Goal: Information Seeking & Learning: Learn about a topic

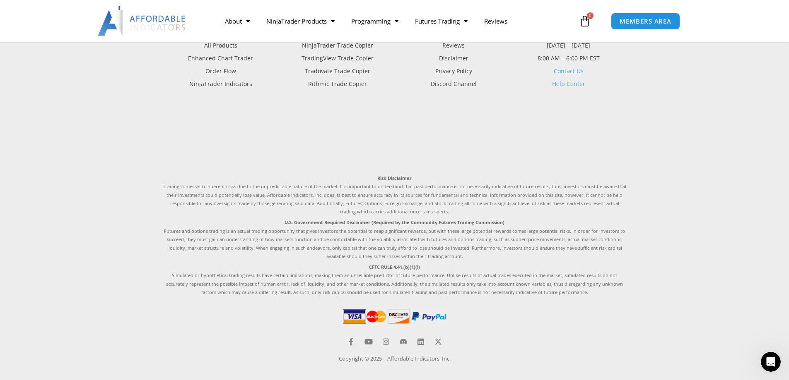
scroll to position [2383, 0]
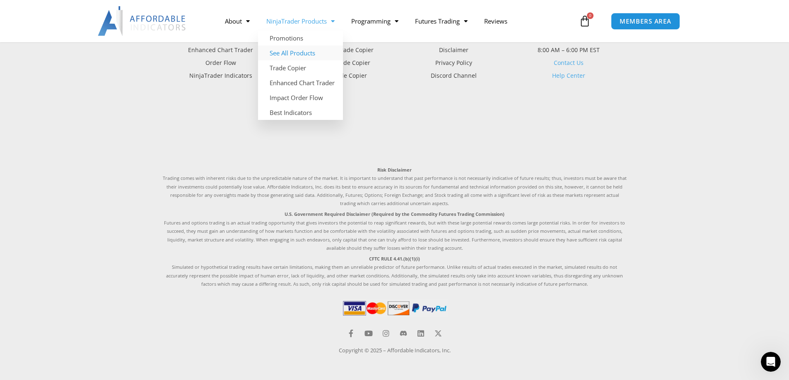
click at [290, 53] on link "See All Products" at bounding box center [300, 53] width 85 height 15
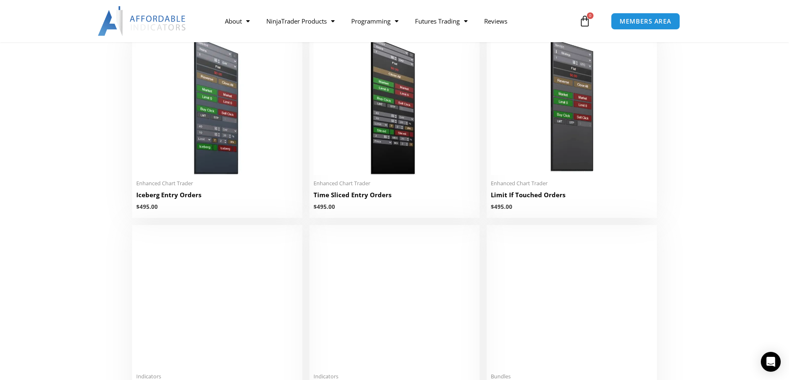
scroll to position [952, 0]
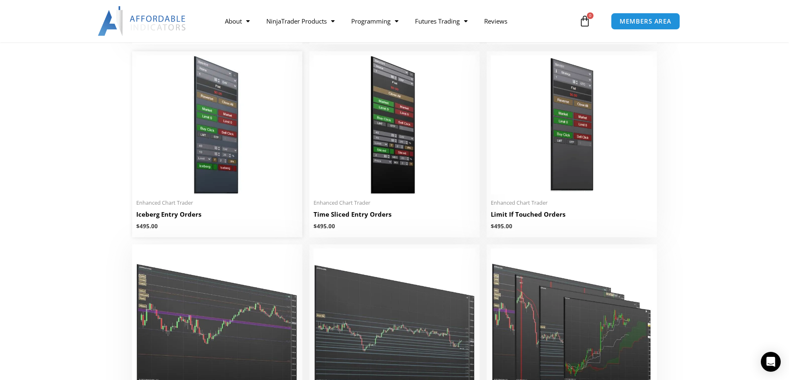
click at [225, 130] on img at bounding box center [217, 124] width 162 height 139
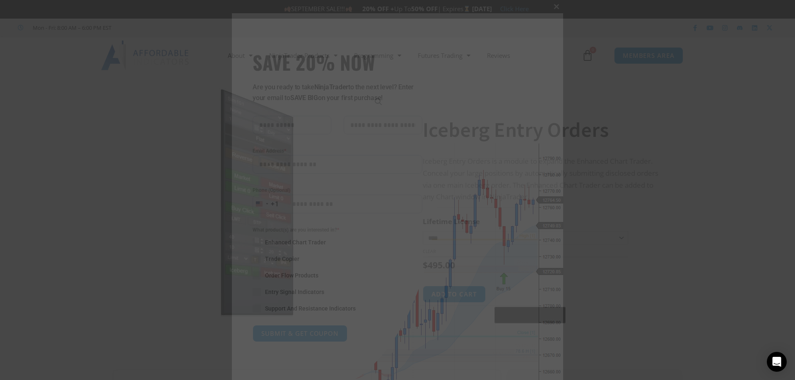
click at [553, 6] on span at bounding box center [556, 6] width 13 height 5
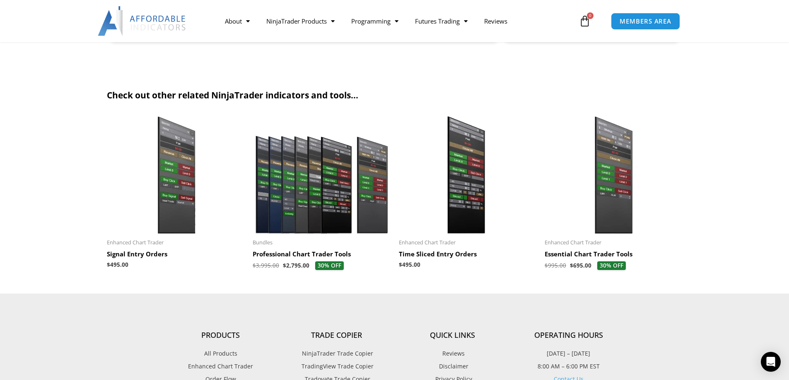
scroll to position [1242, 0]
click at [178, 198] on img at bounding box center [176, 174] width 138 height 118
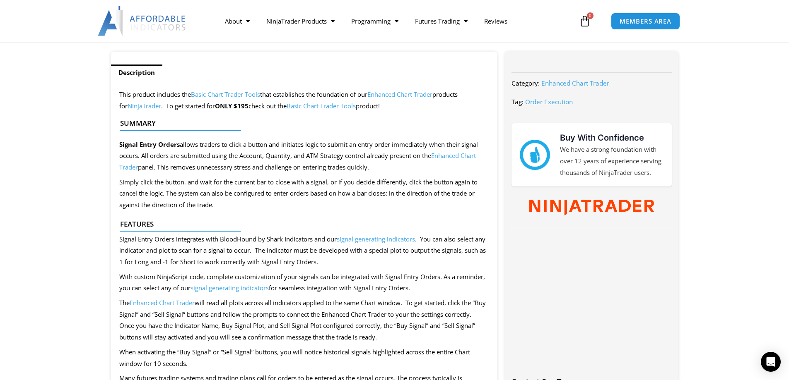
scroll to position [331, 0]
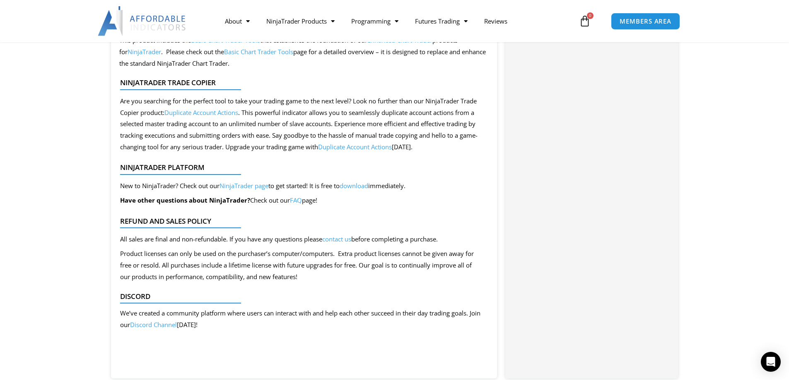
scroll to position [786, 0]
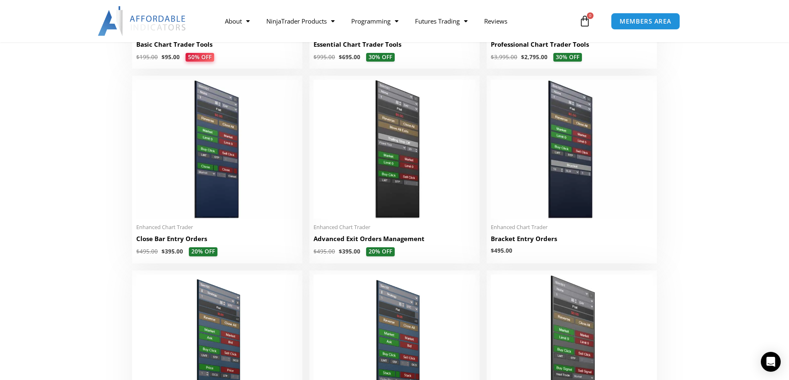
scroll to position [497, 0]
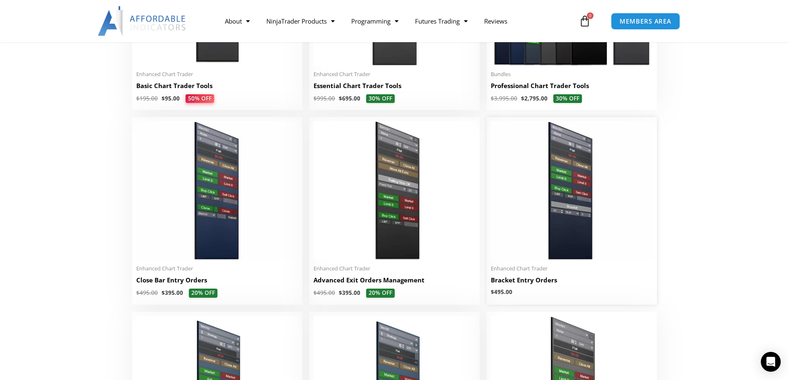
click at [563, 167] on img at bounding box center [572, 190] width 162 height 139
click at [565, 180] on img at bounding box center [572, 190] width 162 height 139
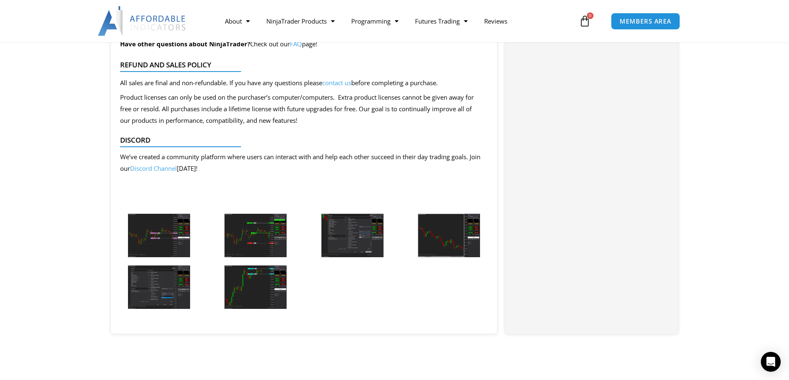
scroll to position [1076, 0]
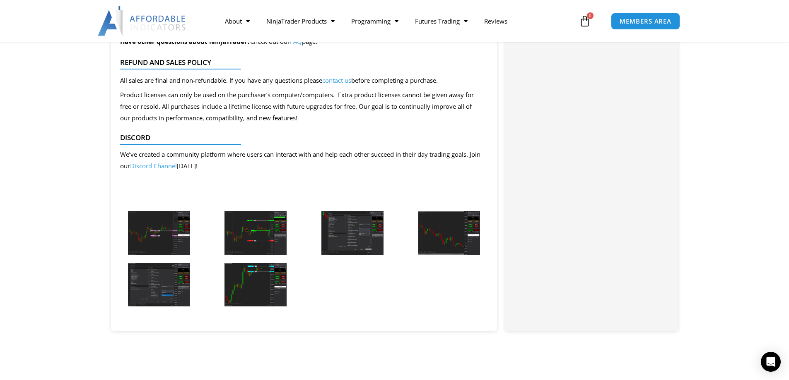
click at [159, 230] on img at bounding box center [159, 233] width 62 height 43
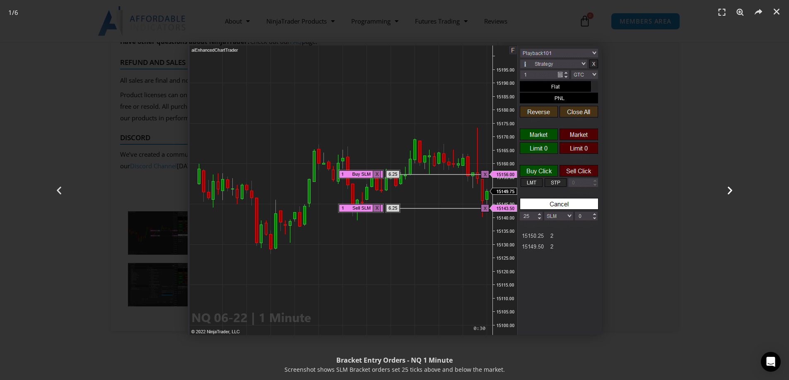
click at [729, 192] on icon "Next slide" at bounding box center [729, 190] width 10 height 10
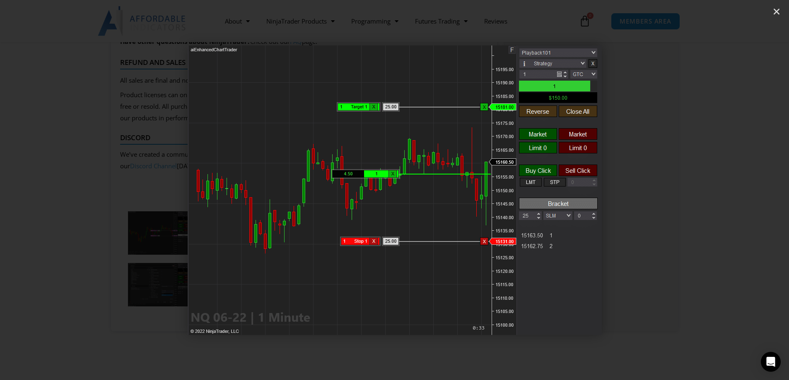
click at [729, 192] on icon "Next slide" at bounding box center [729, 190] width 10 height 10
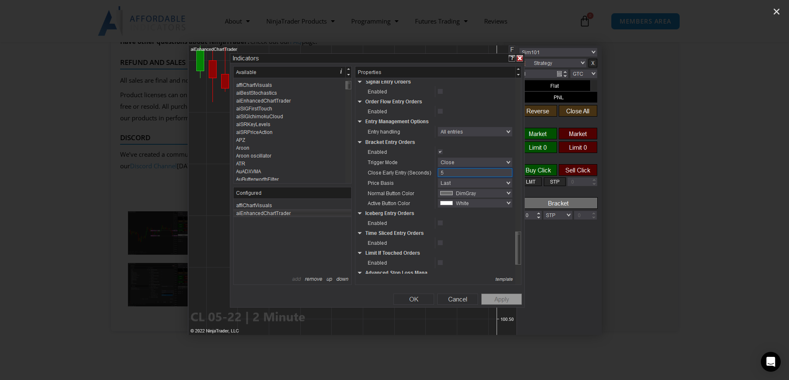
click at [729, 192] on icon "Next slide" at bounding box center [729, 190] width 10 height 10
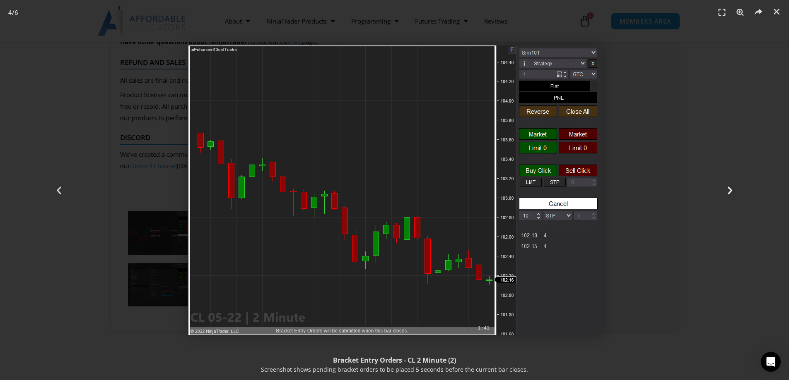
click at [729, 192] on icon "Next slide" at bounding box center [729, 190] width 10 height 10
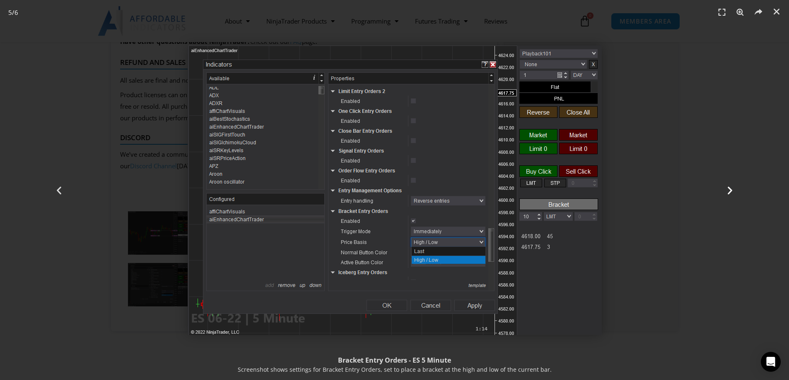
click at [729, 192] on icon "Next slide" at bounding box center [729, 190] width 10 height 10
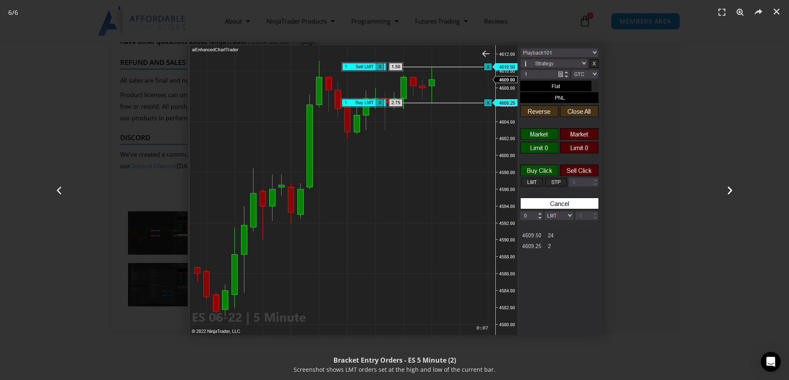
click at [729, 192] on icon "Next slide" at bounding box center [729, 190] width 10 height 10
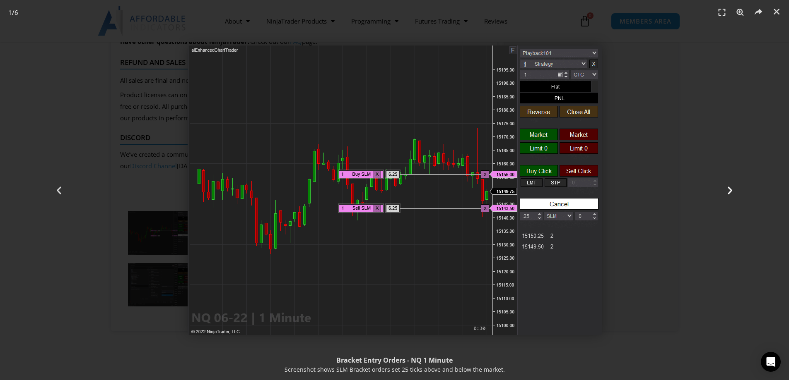
click at [728, 192] on icon "Next slide" at bounding box center [729, 190] width 10 height 10
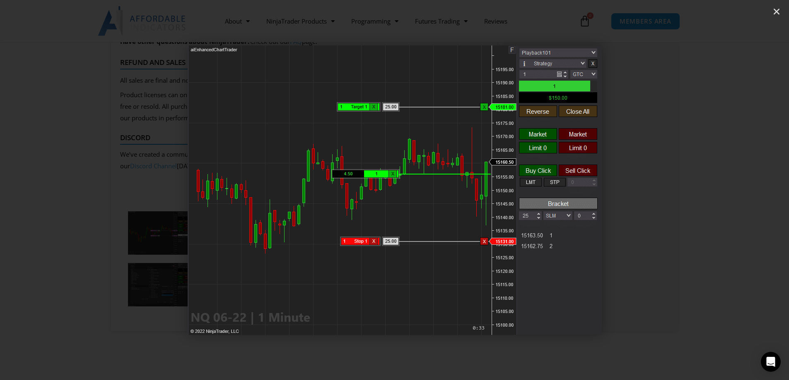
click at [728, 192] on icon "Next slide" at bounding box center [729, 190] width 10 height 10
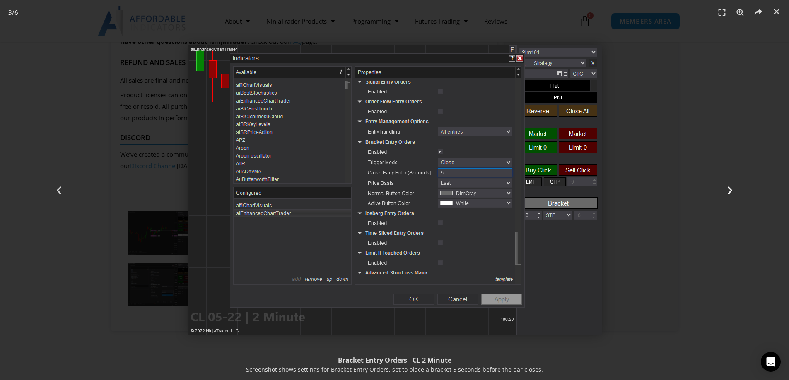
click at [728, 192] on icon "Next slide" at bounding box center [729, 190] width 10 height 10
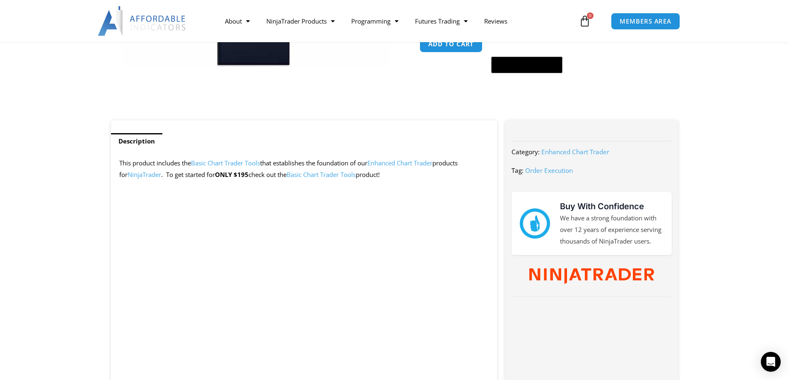
scroll to position [248, 0]
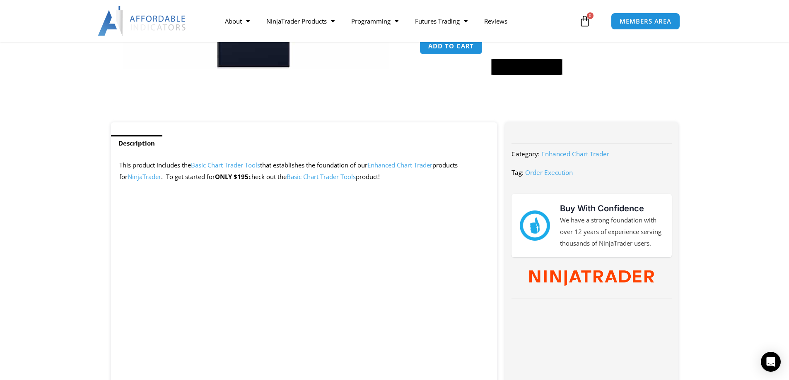
click at [336, 173] on link "Basic Chart Trader Tools" at bounding box center [320, 177] width 69 height 8
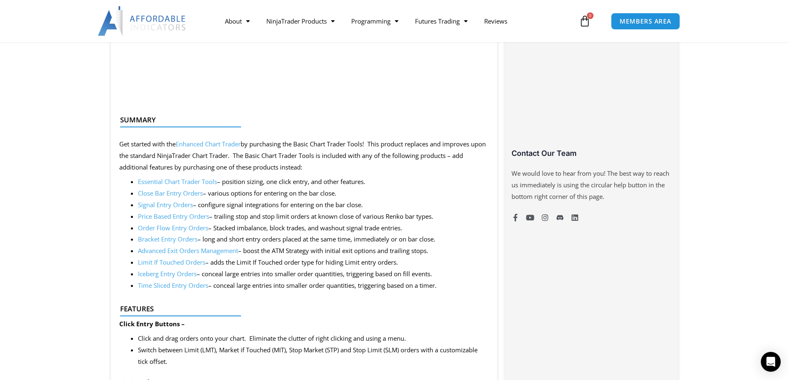
scroll to position [580, 0]
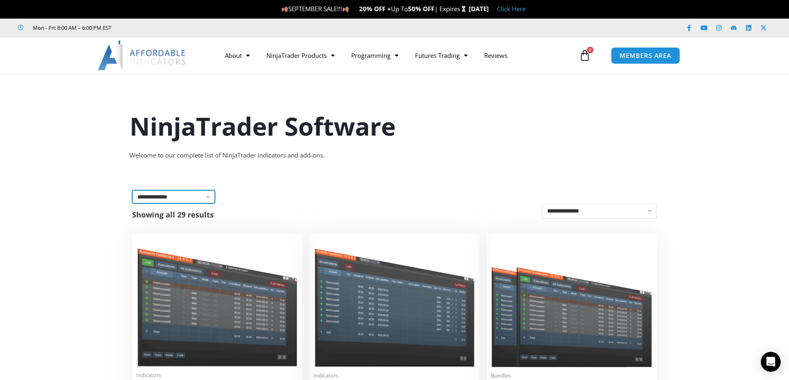
click at [202, 200] on select "**********" at bounding box center [173, 196] width 83 height 13
select select "**********"
click at [132, 190] on select "**********" at bounding box center [173, 196] width 83 height 13
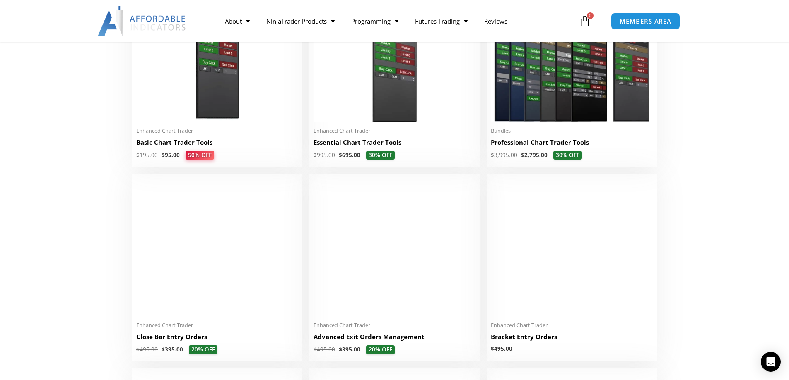
scroll to position [538, 0]
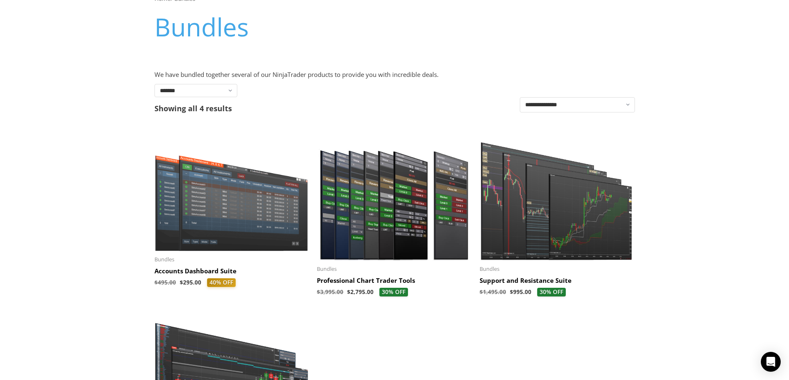
scroll to position [124, 0]
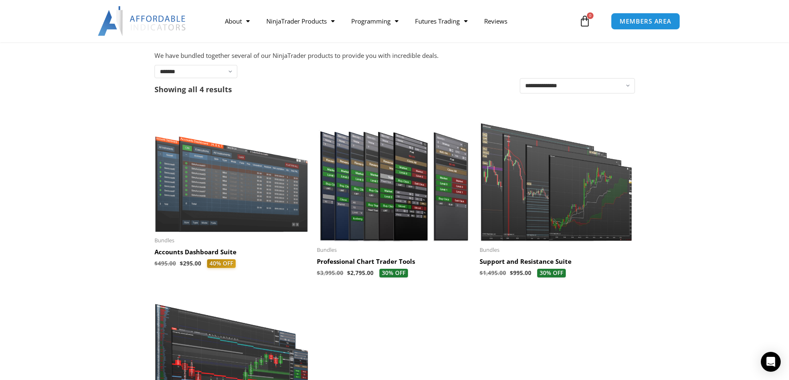
click at [390, 223] on img at bounding box center [394, 175] width 154 height 132
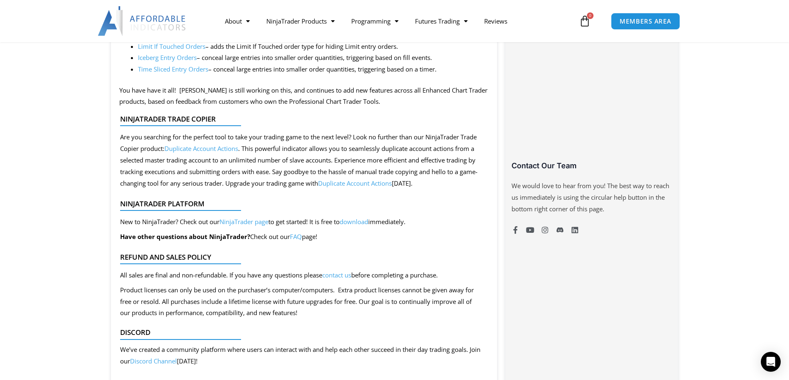
scroll to position [538, 0]
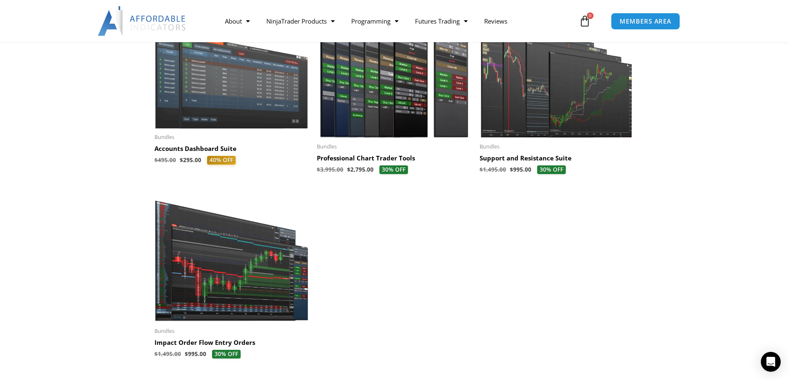
scroll to position [248, 0]
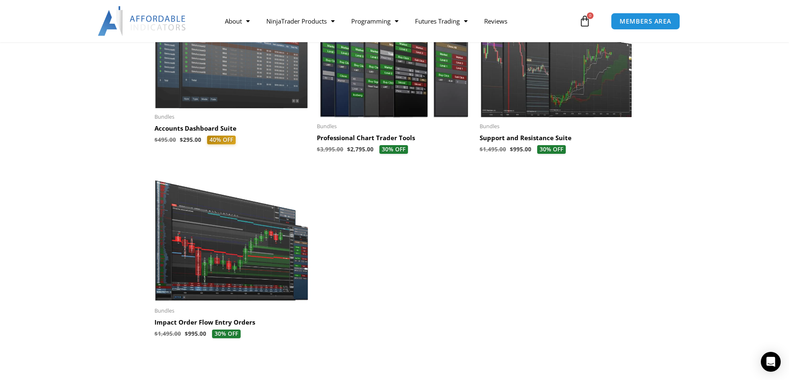
click at [232, 242] on img at bounding box center [231, 237] width 154 height 130
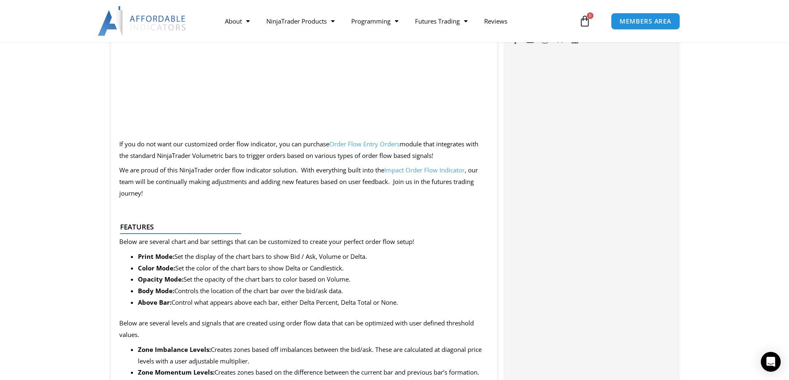
scroll to position [704, 0]
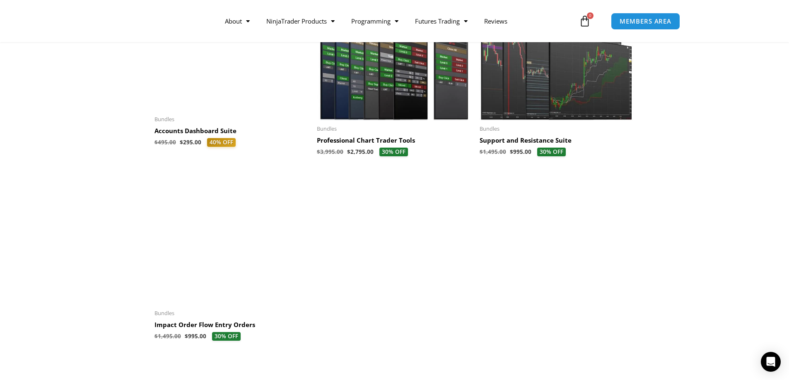
scroll to position [289, 0]
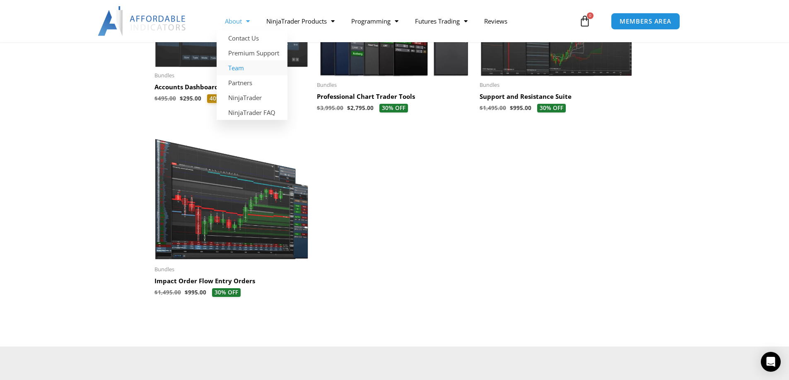
click at [233, 71] on link "Team" at bounding box center [251, 67] width 71 height 15
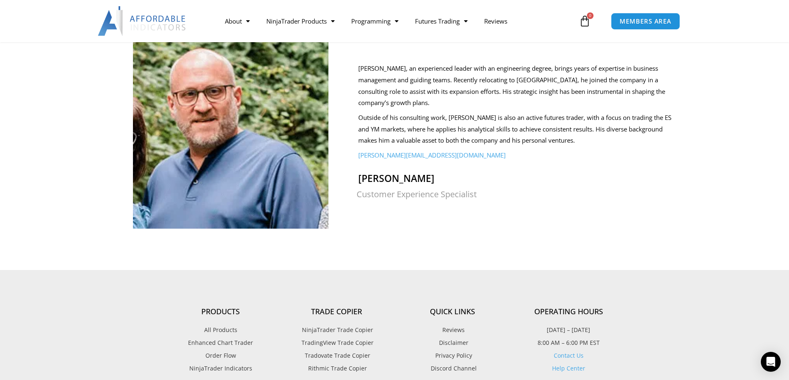
scroll to position [786, 0]
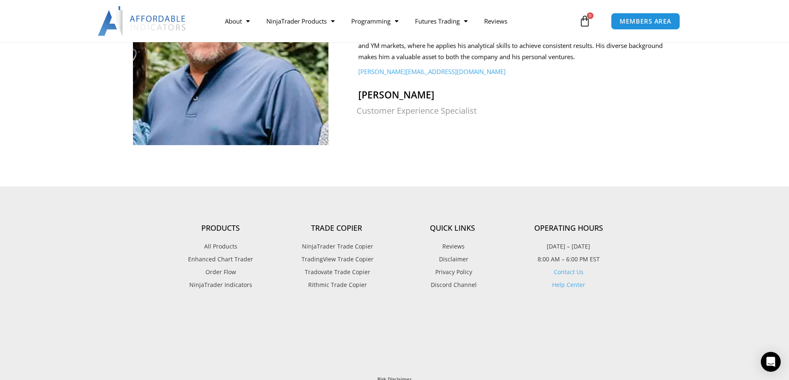
click at [226, 241] on span "All Products" at bounding box center [220, 246] width 33 height 11
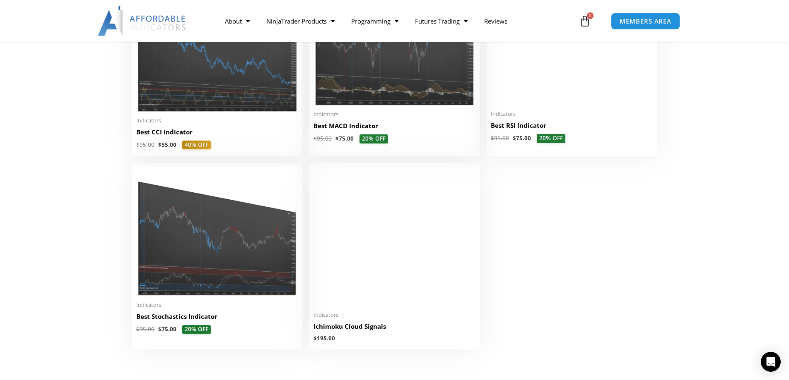
scroll to position [1821, 0]
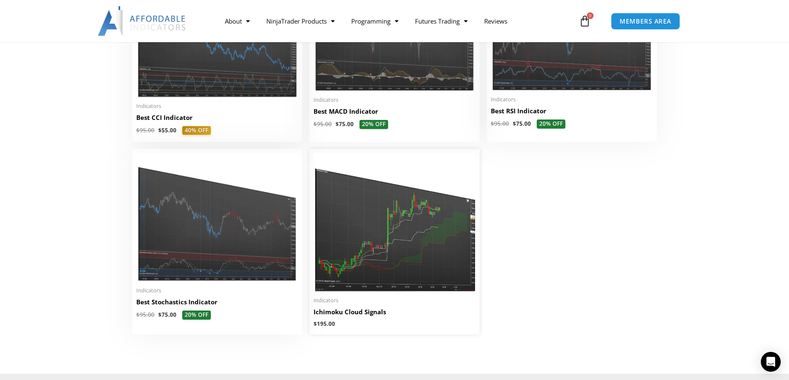
click at [396, 231] on img at bounding box center [394, 222] width 162 height 139
click at [352, 218] on img at bounding box center [394, 222] width 162 height 139
click at [373, 205] on img at bounding box center [394, 222] width 162 height 139
click at [407, 320] on link "Ichimoku Cloud Signals" at bounding box center [394, 314] width 162 height 13
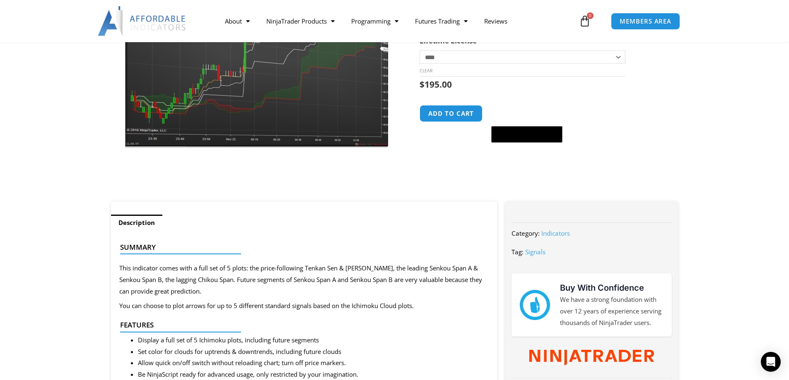
scroll to position [41, 0]
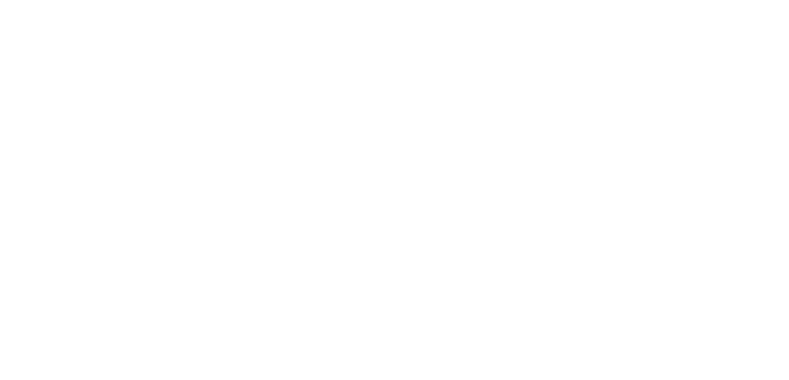
select select "**********"
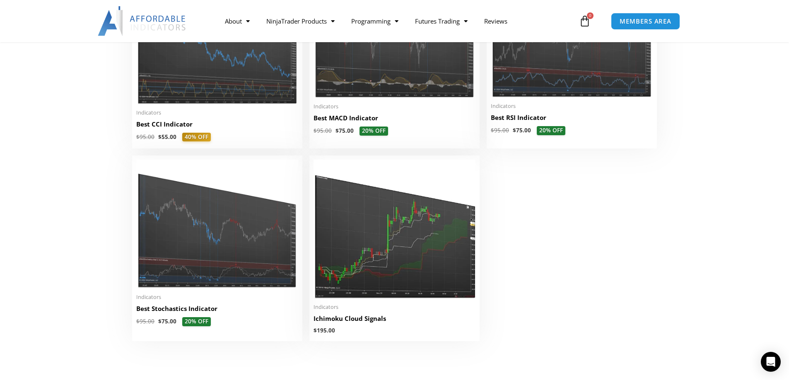
scroll to position [1821, 0]
